Goal: Information Seeking & Learning: Learn about a topic

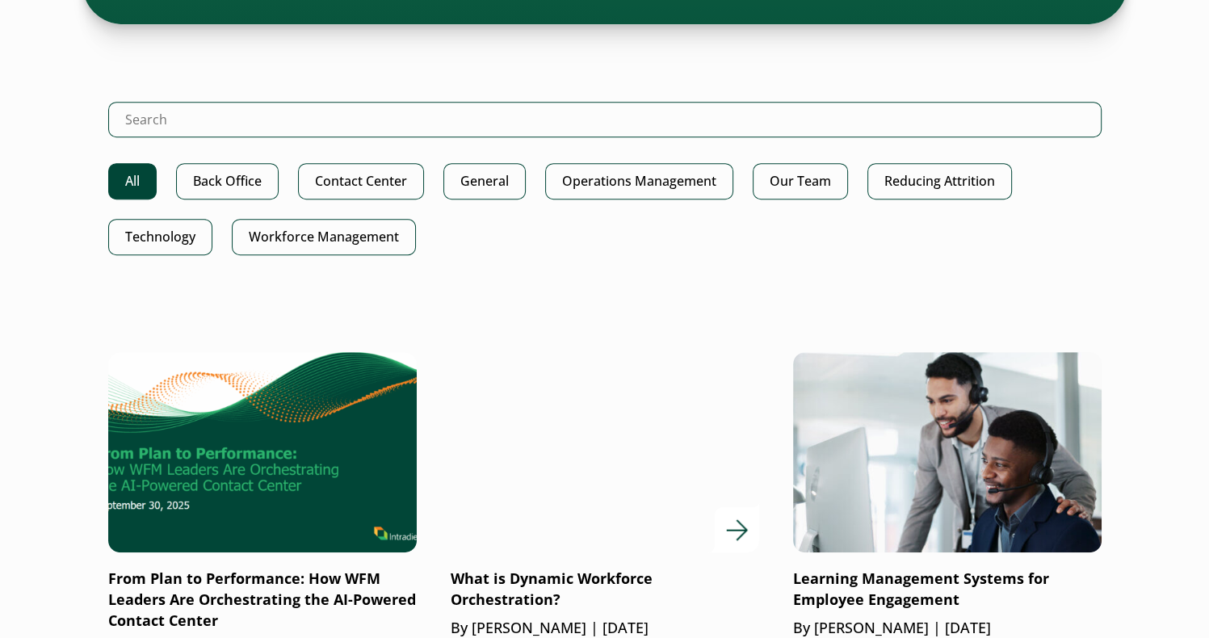
scroll to position [969, 0]
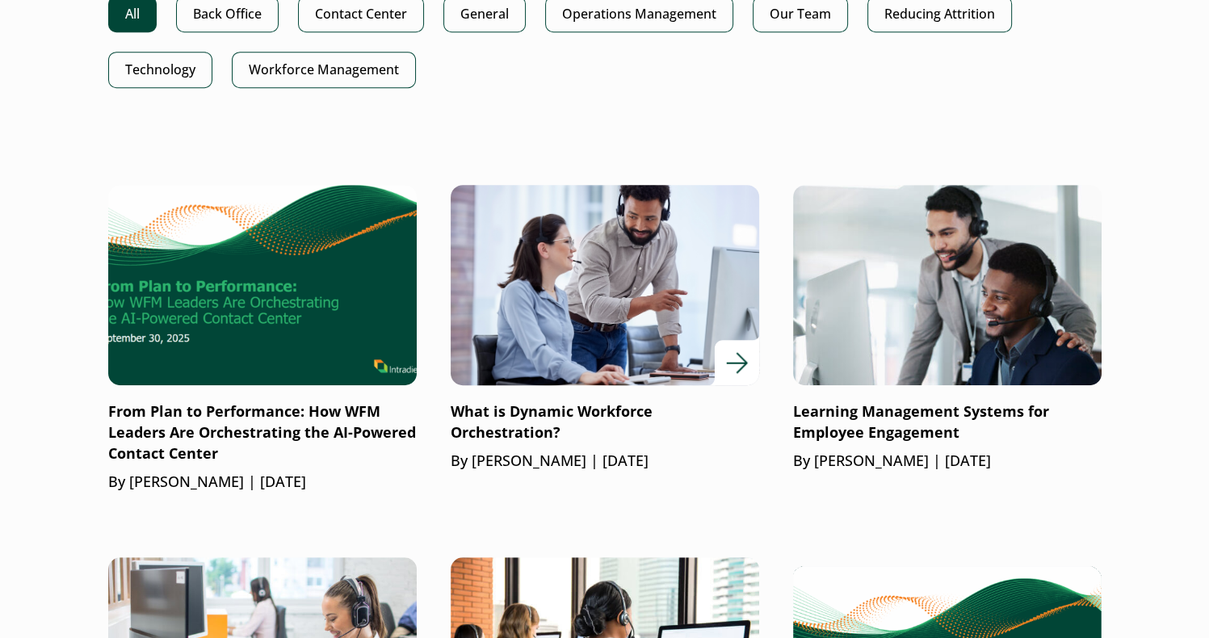
click at [729, 364] on div at bounding box center [605, 285] width 309 height 200
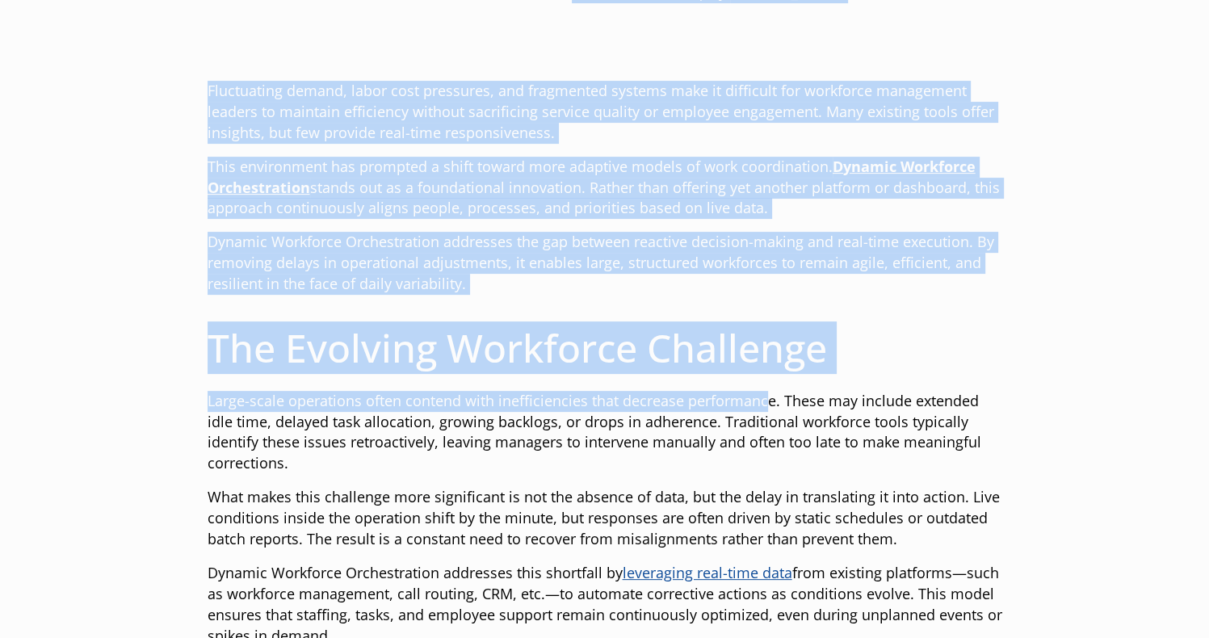
drag, startPoint x: 578, startPoint y: 219, endPoint x: 767, endPoint y: 386, distance: 252.4
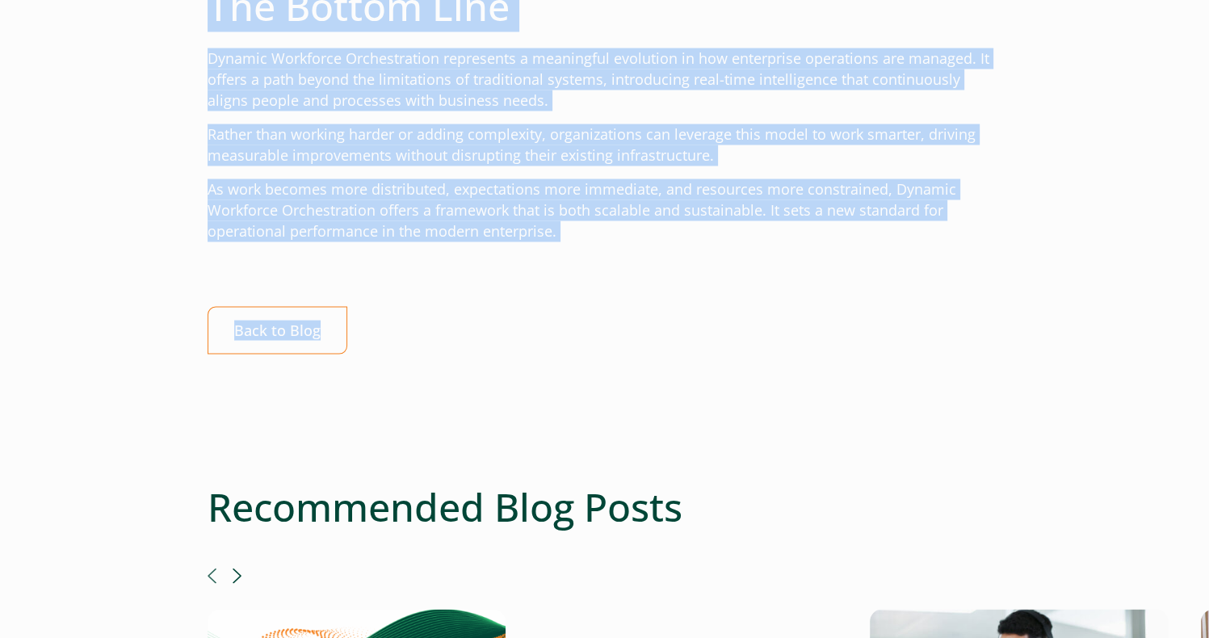
scroll to position [3070, 0]
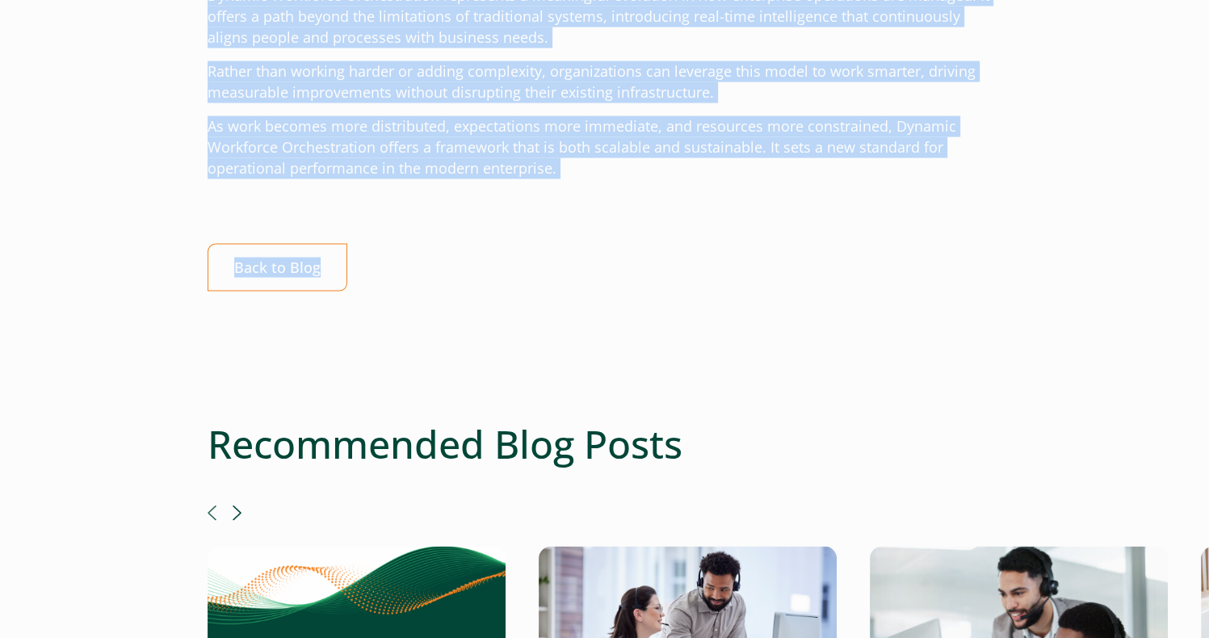
drag, startPoint x: 569, startPoint y: 211, endPoint x: 587, endPoint y: 159, distance: 54.9
copy div "What is Dynamic Workforce Orchestration? Published: July 24, 2025 | By: Barrett…"
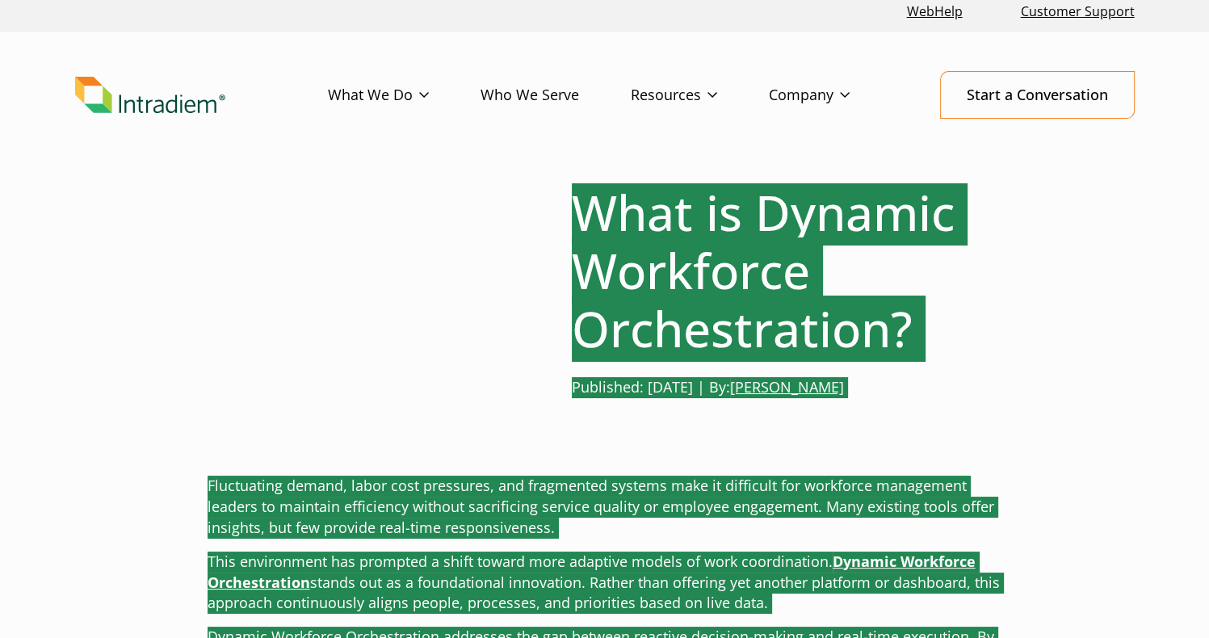
scroll to position [0, 0]
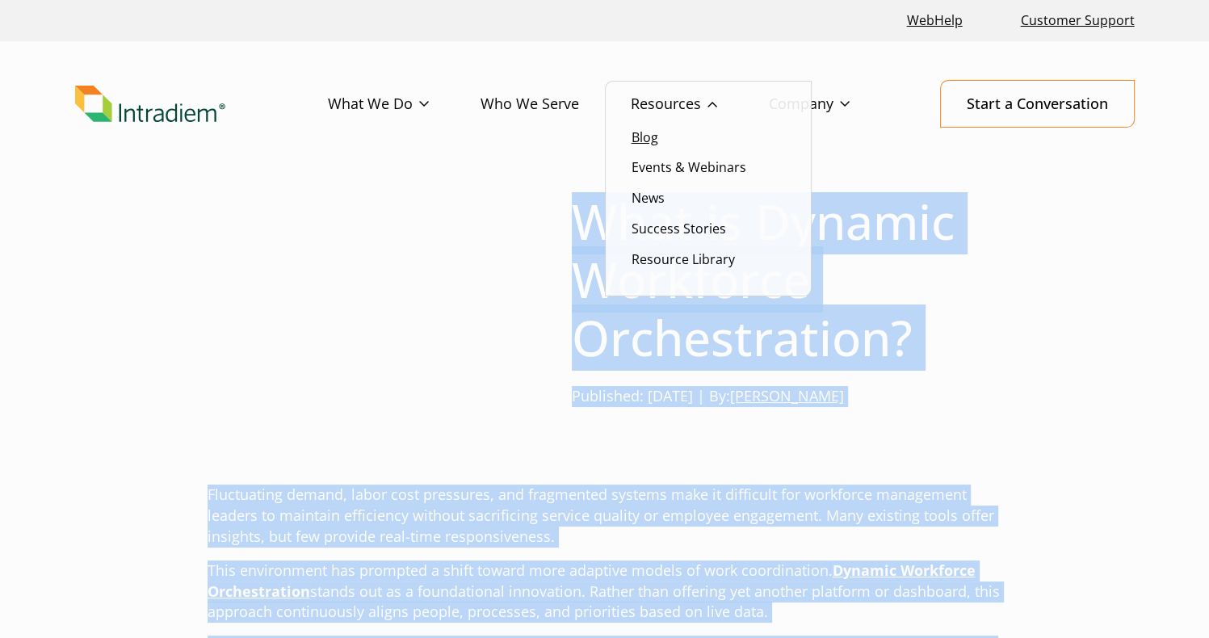
click at [656, 135] on link "Blog" at bounding box center [645, 137] width 27 height 18
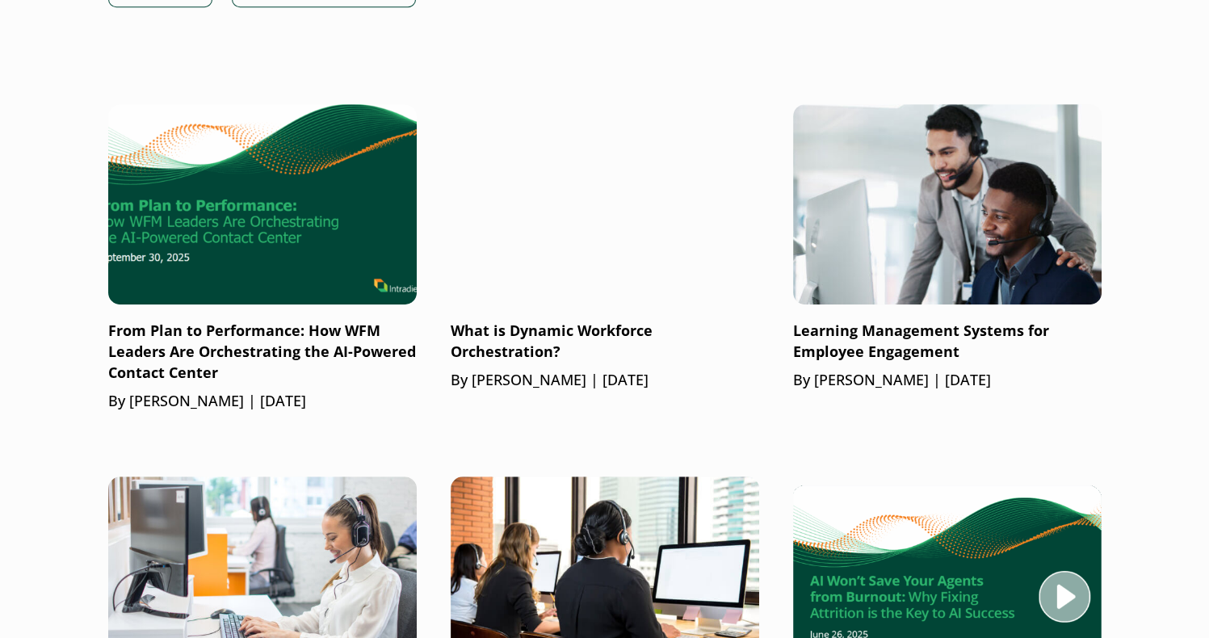
scroll to position [1050, 0]
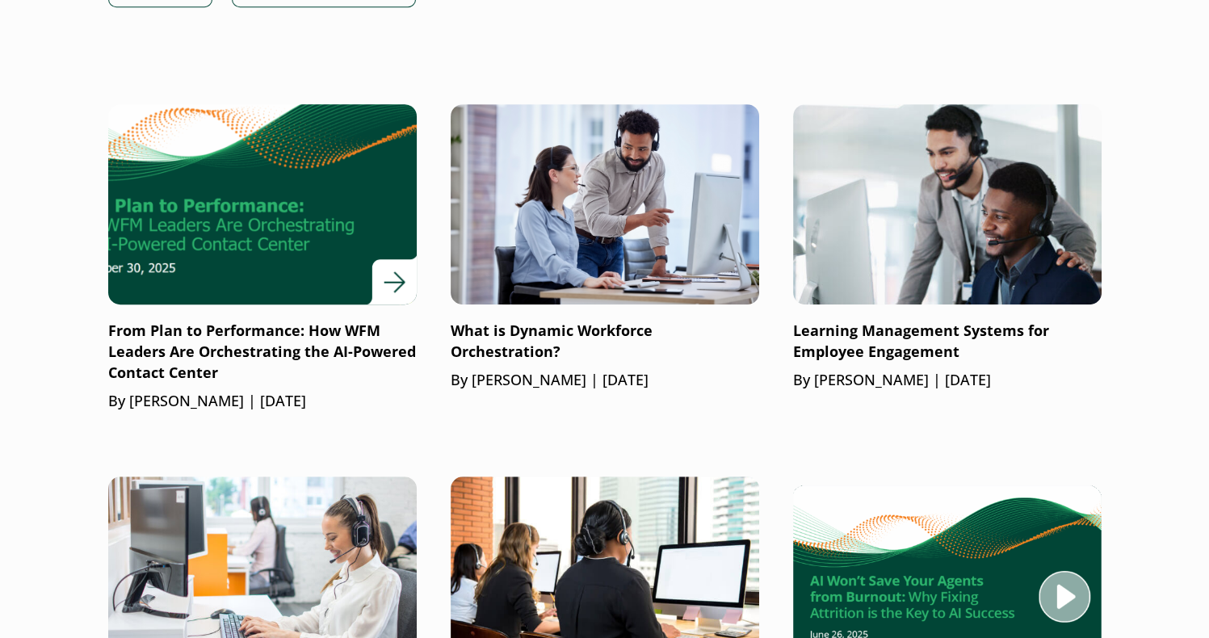
click at [388, 284] on div at bounding box center [262, 204] width 309 height 200
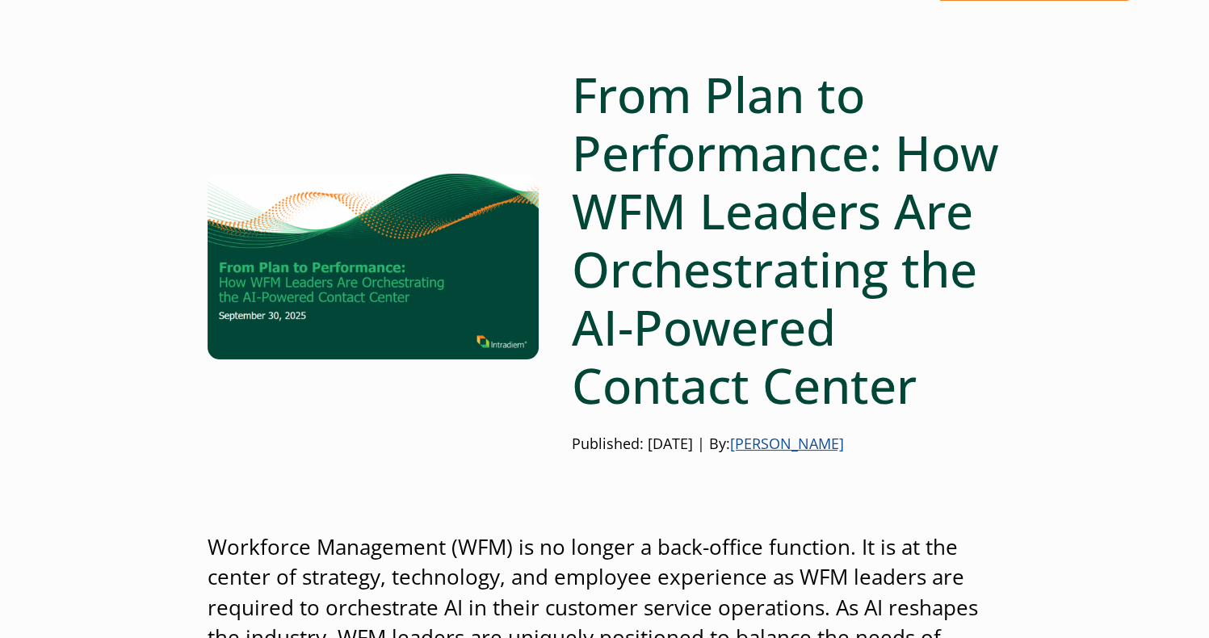
scroll to position [81, 0]
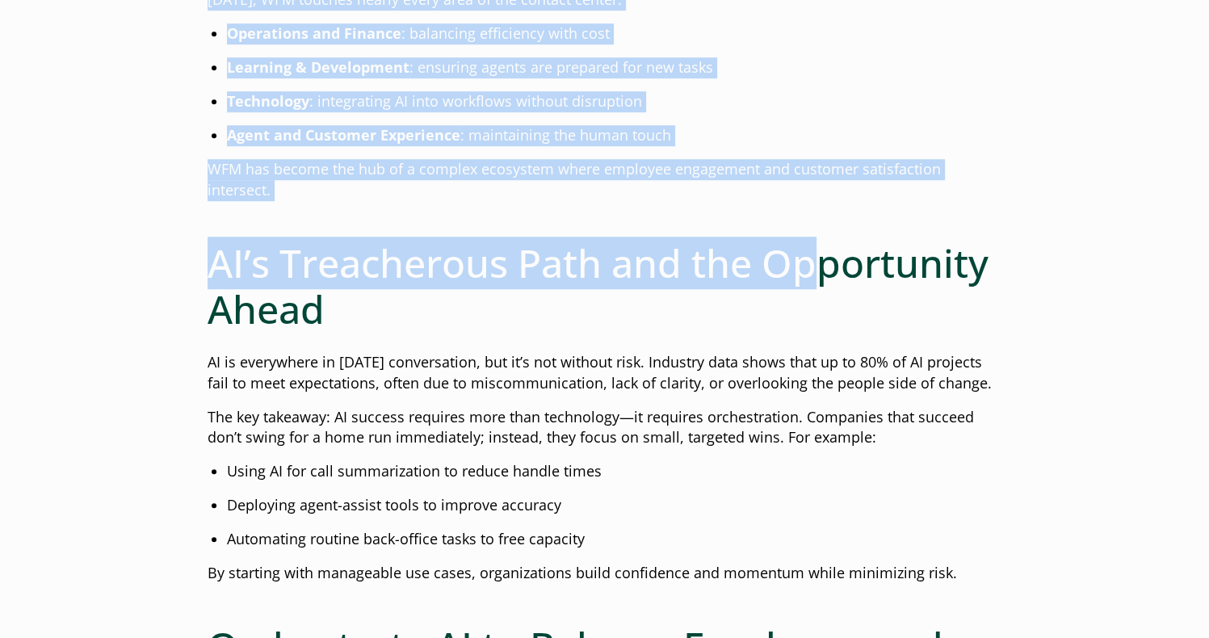
drag, startPoint x: 575, startPoint y: 137, endPoint x: 812, endPoint y: 270, distance: 271.2
click at [812, 269] on div "From Plan to Performance: How WFM Leaders Are Orchestrating the AI-Powered Cont…" at bounding box center [605, 584] width 795 height 3206
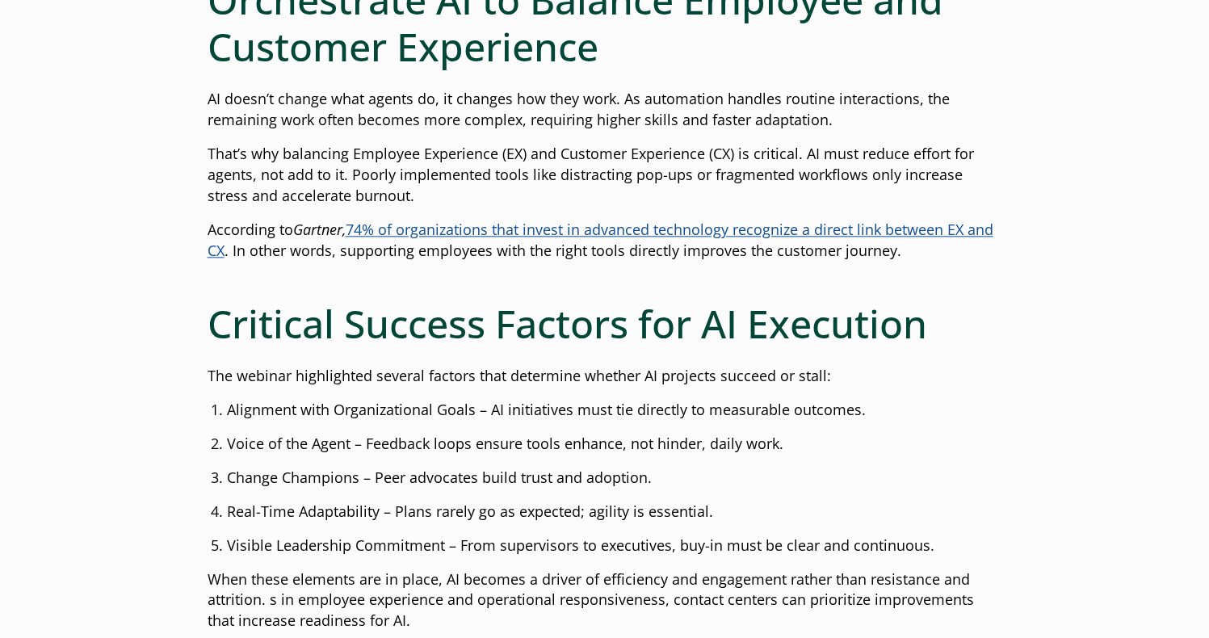
click at [813, 271] on div "Workforce Management (WFM) is no longer a back-office function. It is at the ce…" at bounding box center [605, 106] width 795 height 2610
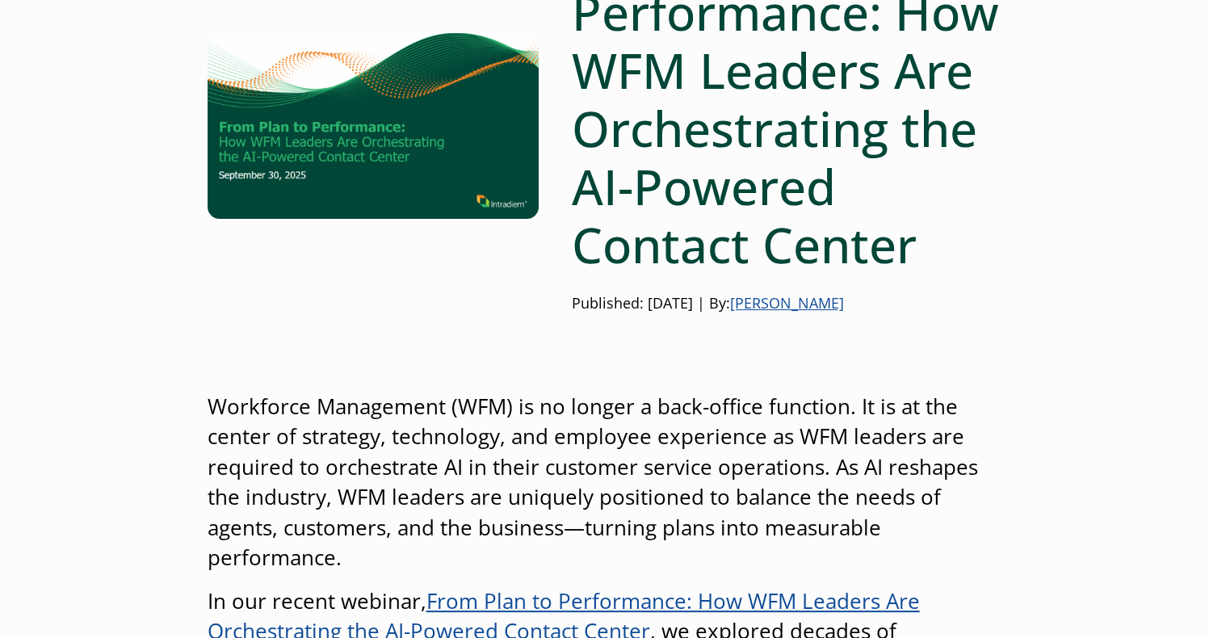
scroll to position [162, 0]
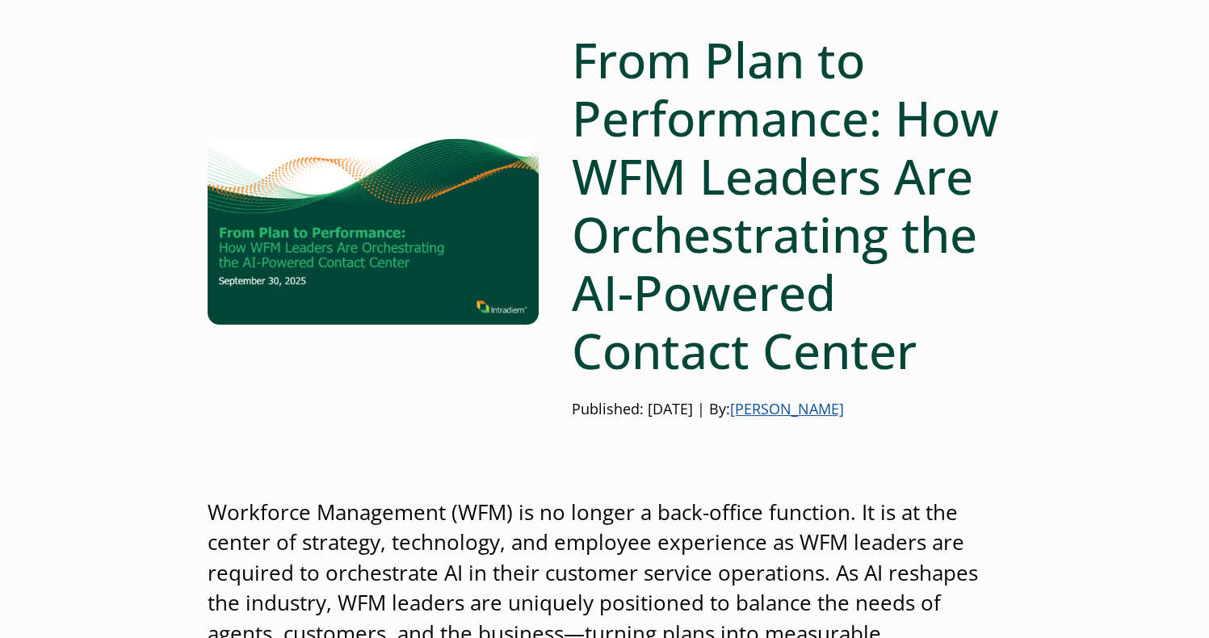
drag, startPoint x: 297, startPoint y: 467, endPoint x: 535, endPoint y: 69, distance: 463.7
copy div "Lore Ipsu do Sitametcons: Adi ELI Seddoei Tem Incididuntutl etd MA-Aliquae Admi…"
